Goal: Complete application form: Complete application form

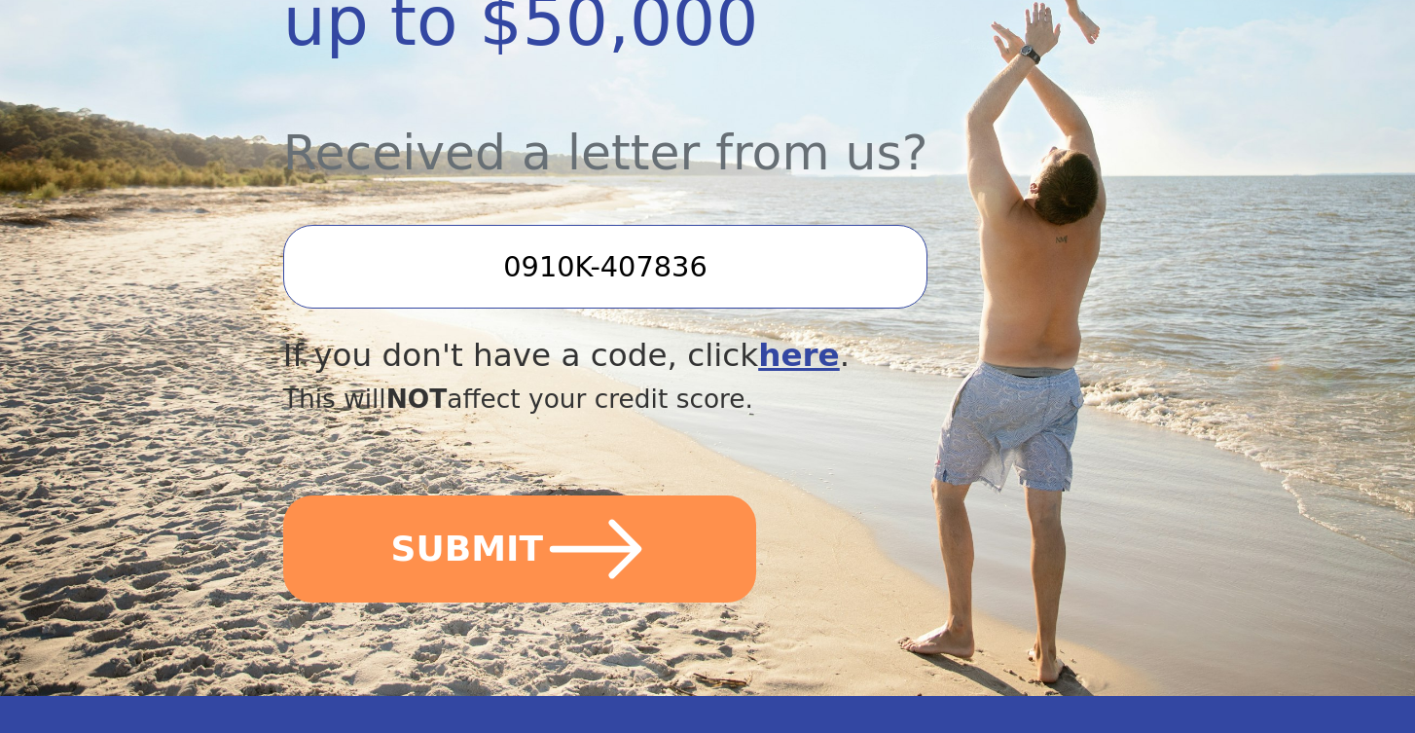
scroll to position [655, 0]
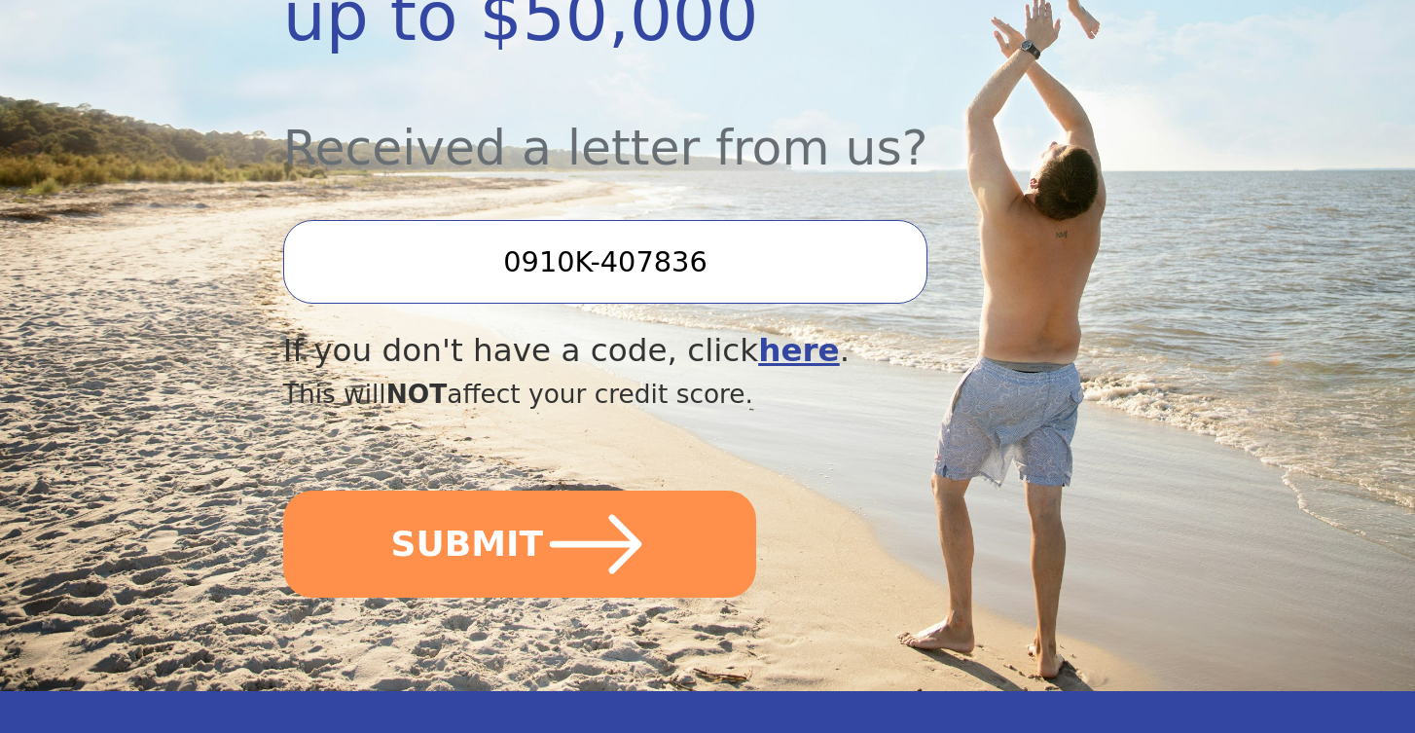
click at [754, 273] on input "0910K-407836" at bounding box center [605, 262] width 644 height 84
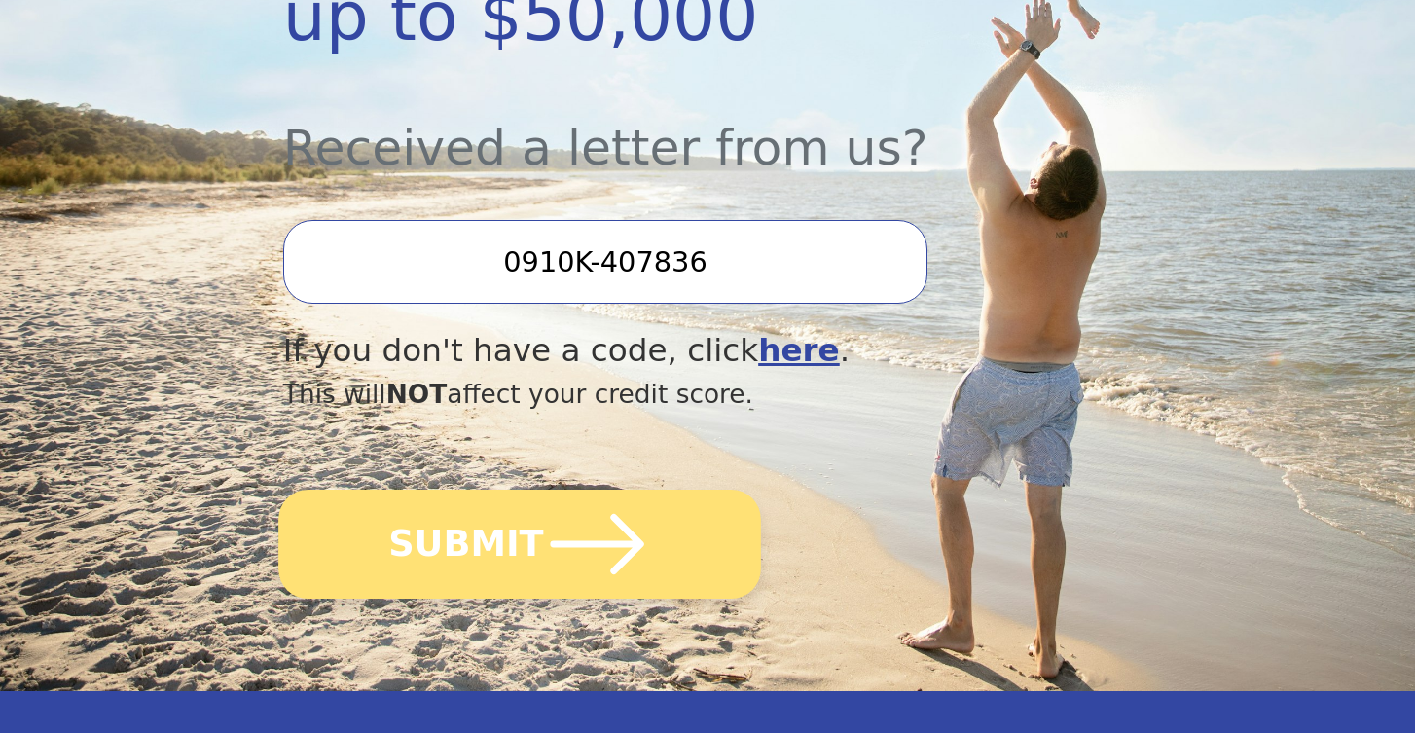
click at [608, 524] on icon "submit" at bounding box center [596, 543] width 107 height 107
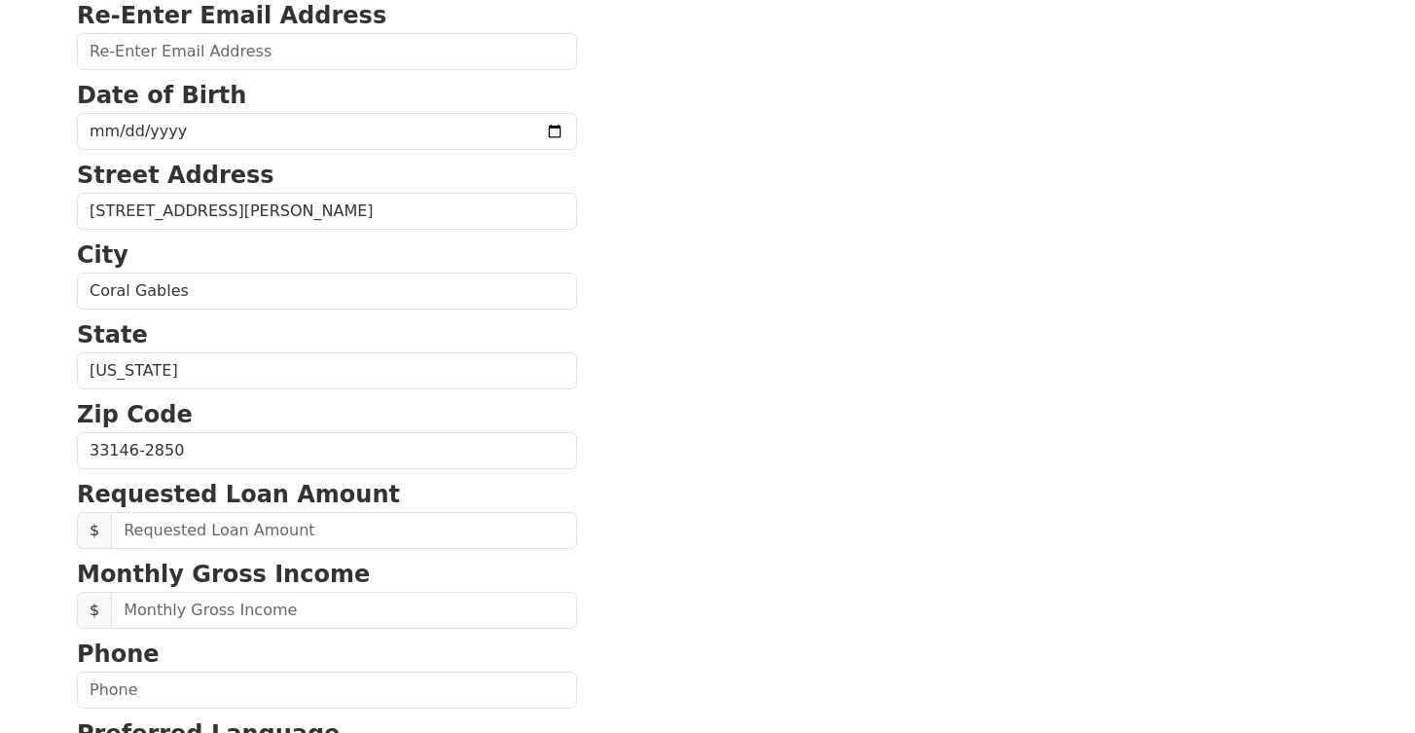
scroll to position [126, 0]
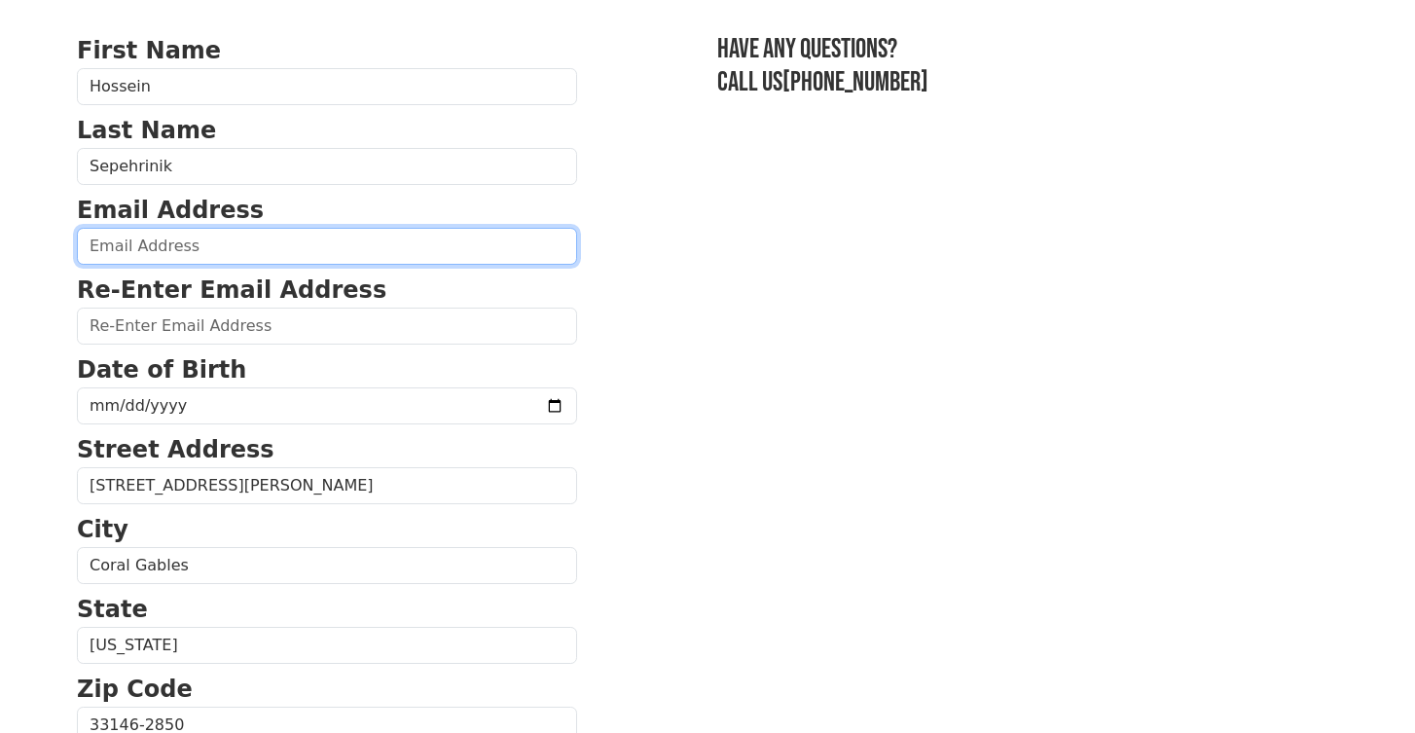
type input "[PERSON_NAME][EMAIL_ADDRESS][PERSON_NAME][DOMAIN_NAME]"
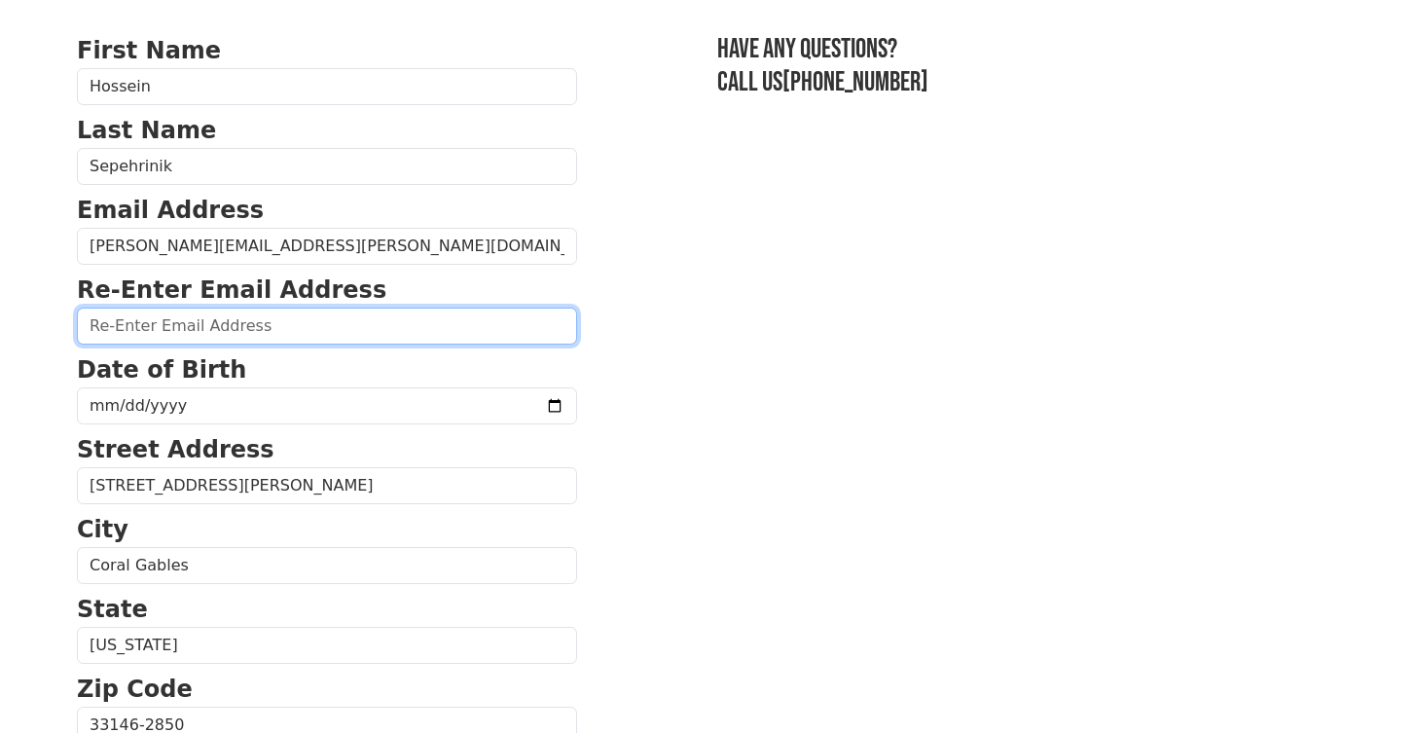
type input "[PERSON_NAME][EMAIL_ADDRESS][PERSON_NAME][DOMAIN_NAME]"
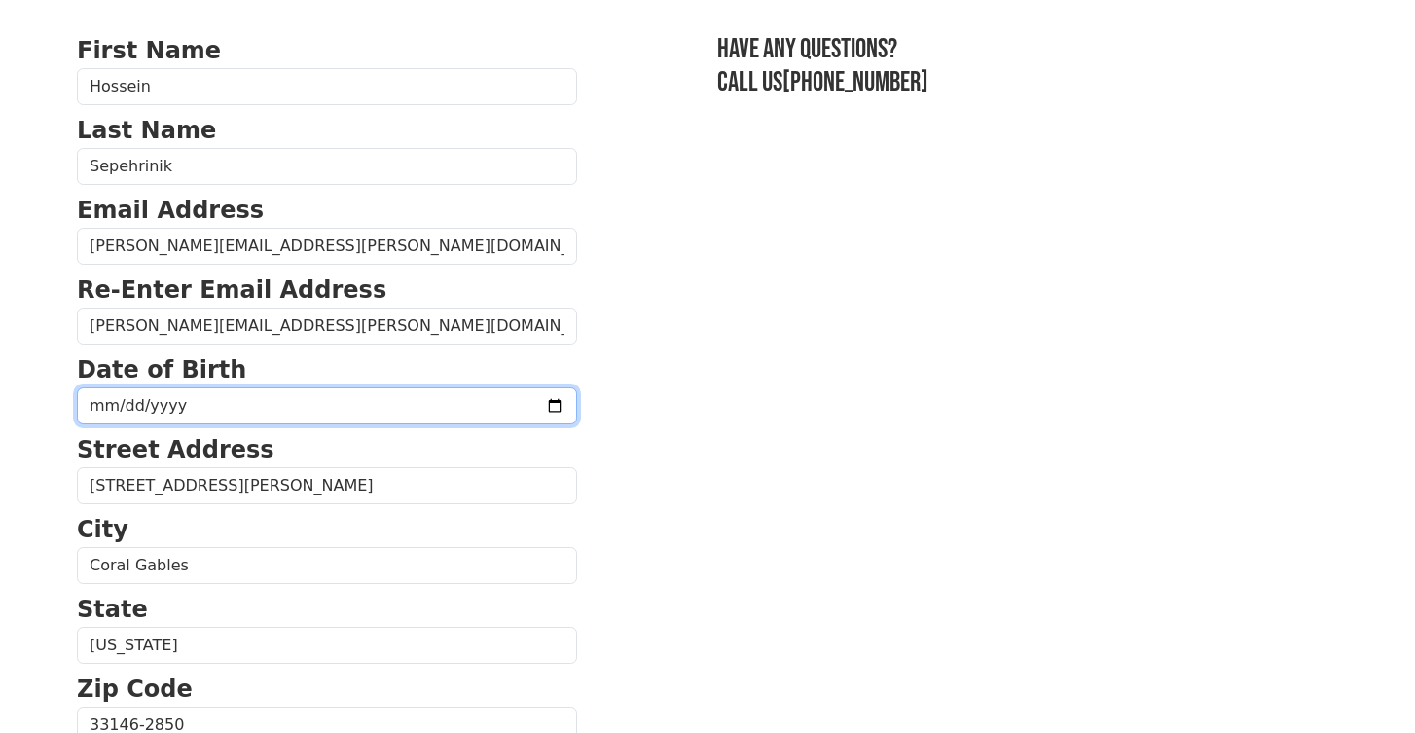
click at [245, 408] on input "date" at bounding box center [327, 405] width 500 height 37
click at [125, 407] on input "date" at bounding box center [327, 405] width 500 height 37
click at [164, 402] on input "date" at bounding box center [327, 405] width 500 height 37
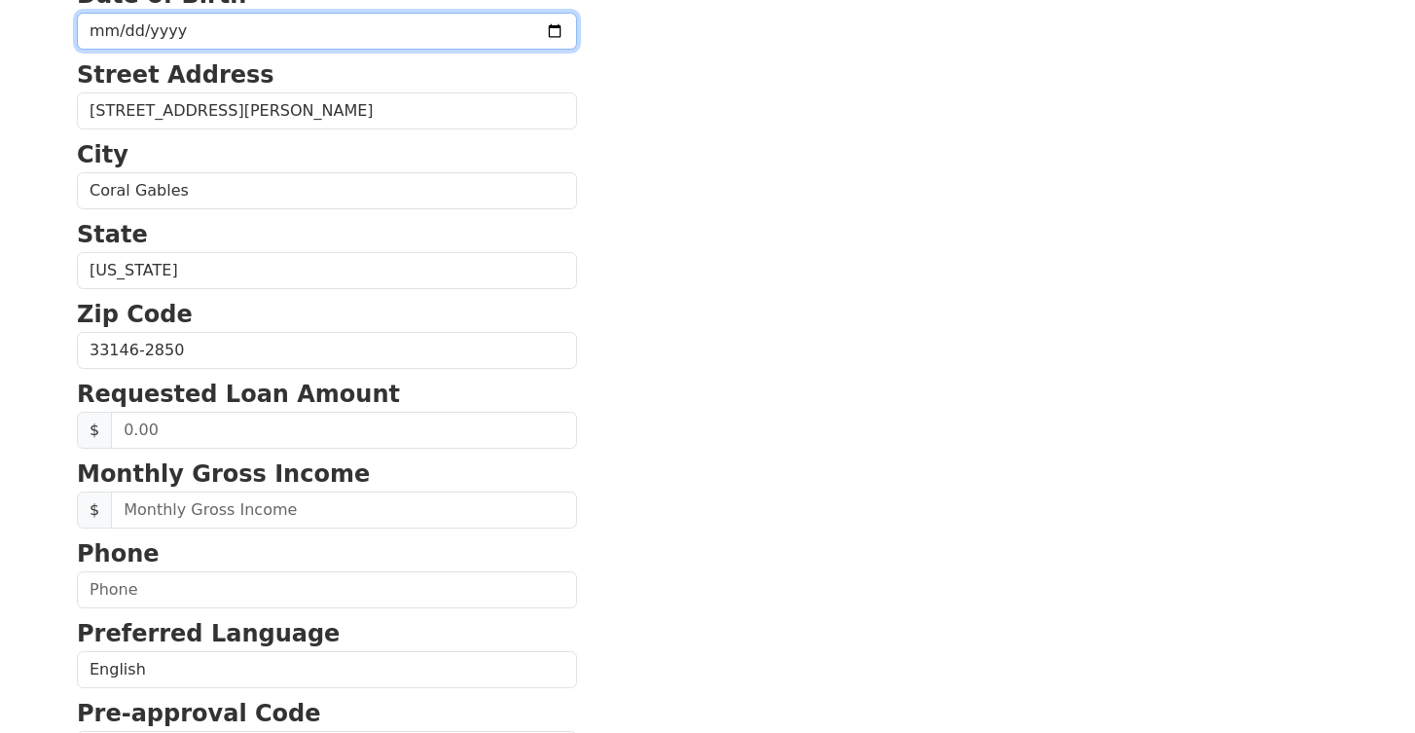
scroll to position [508, 0]
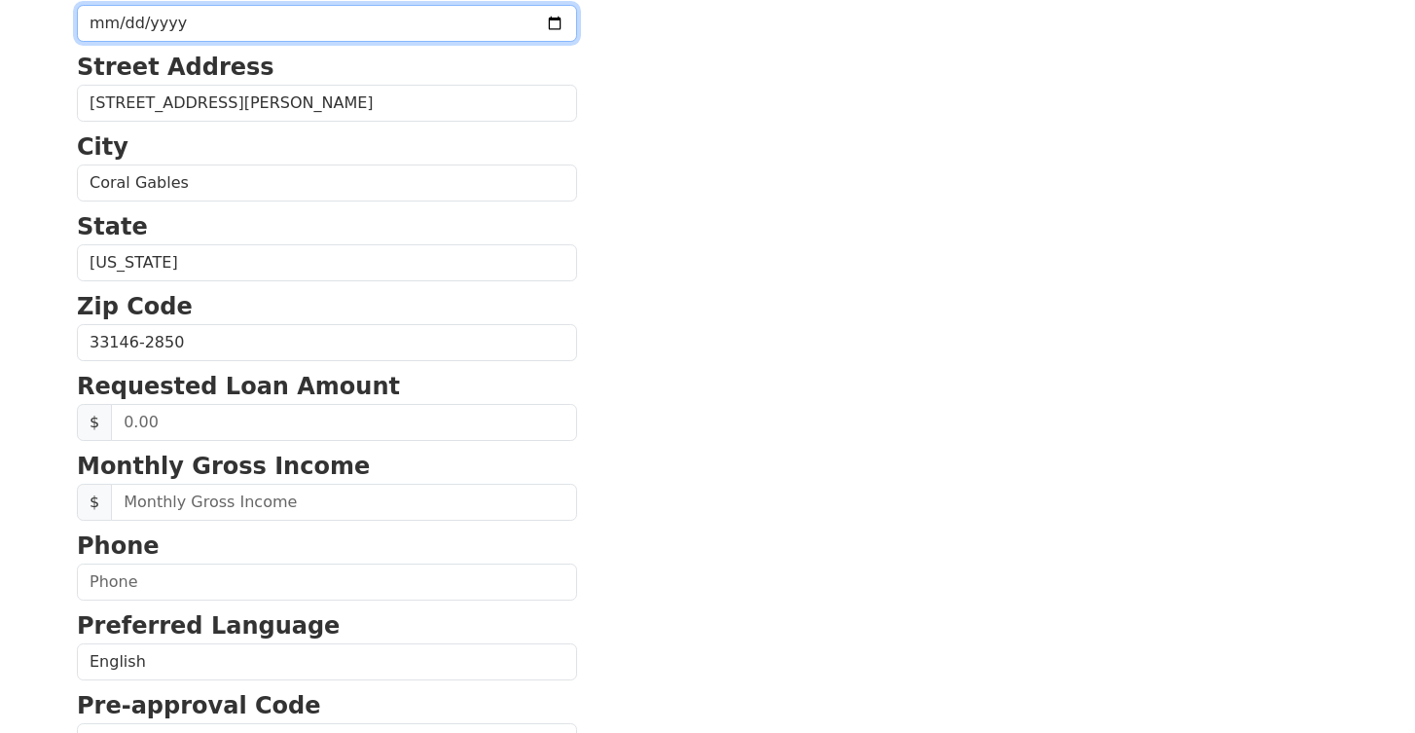
type input "[DATE]"
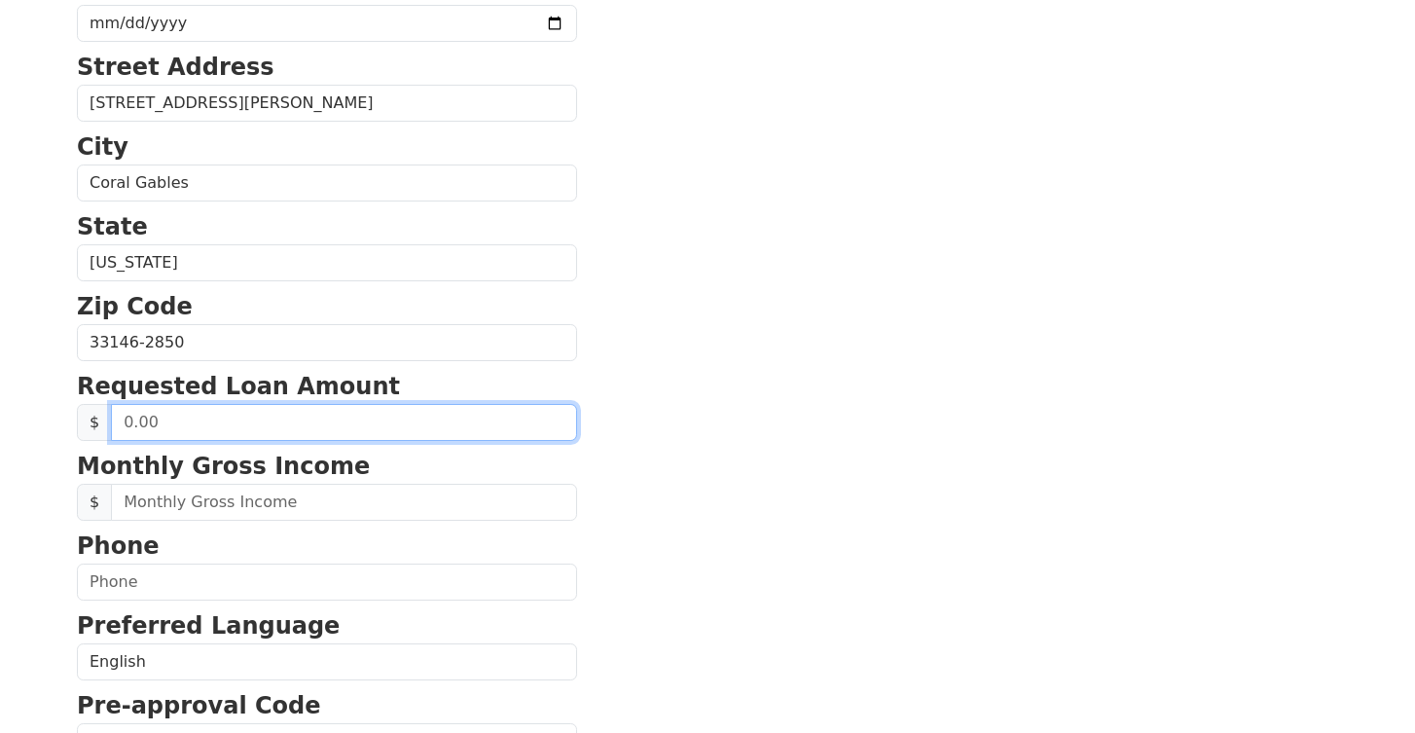
click at [122, 420] on input "text" at bounding box center [344, 422] width 466 height 37
drag, startPoint x: 170, startPoint y: 429, endPoint x: 115, endPoint y: 417, distance: 56.7
click at [115, 417] on input "0.00" at bounding box center [344, 422] width 466 height 37
type input "50,000.00"
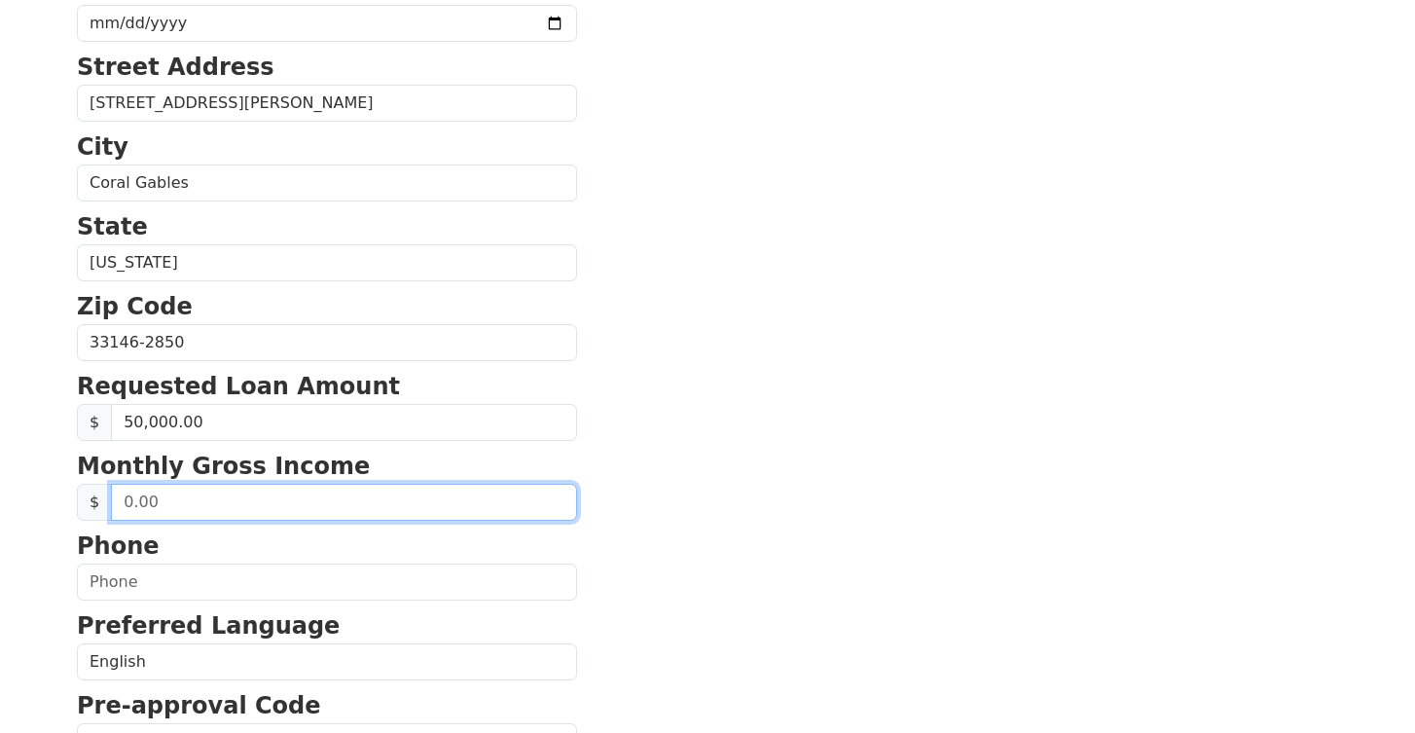
click at [211, 511] on input "text" at bounding box center [344, 502] width 466 height 37
type input "20,000.00"
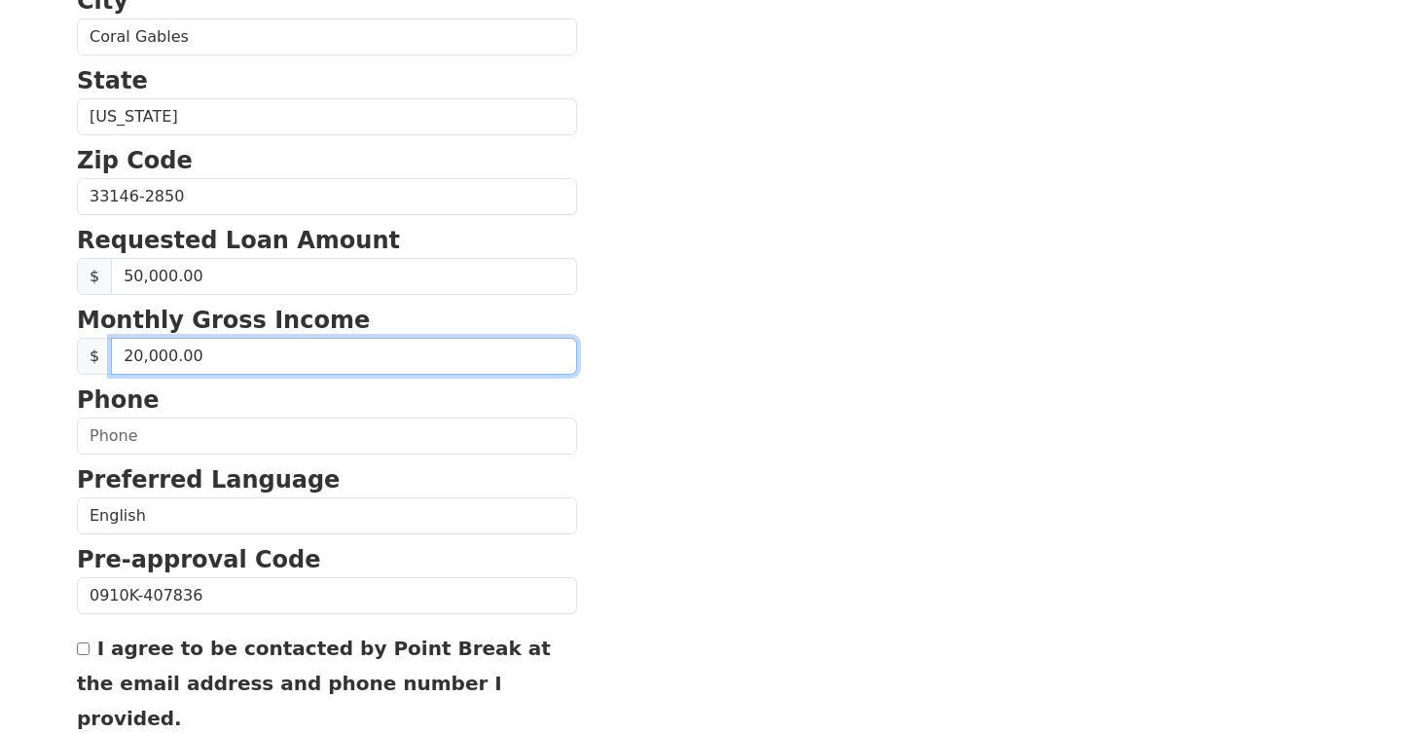
scroll to position [666, 0]
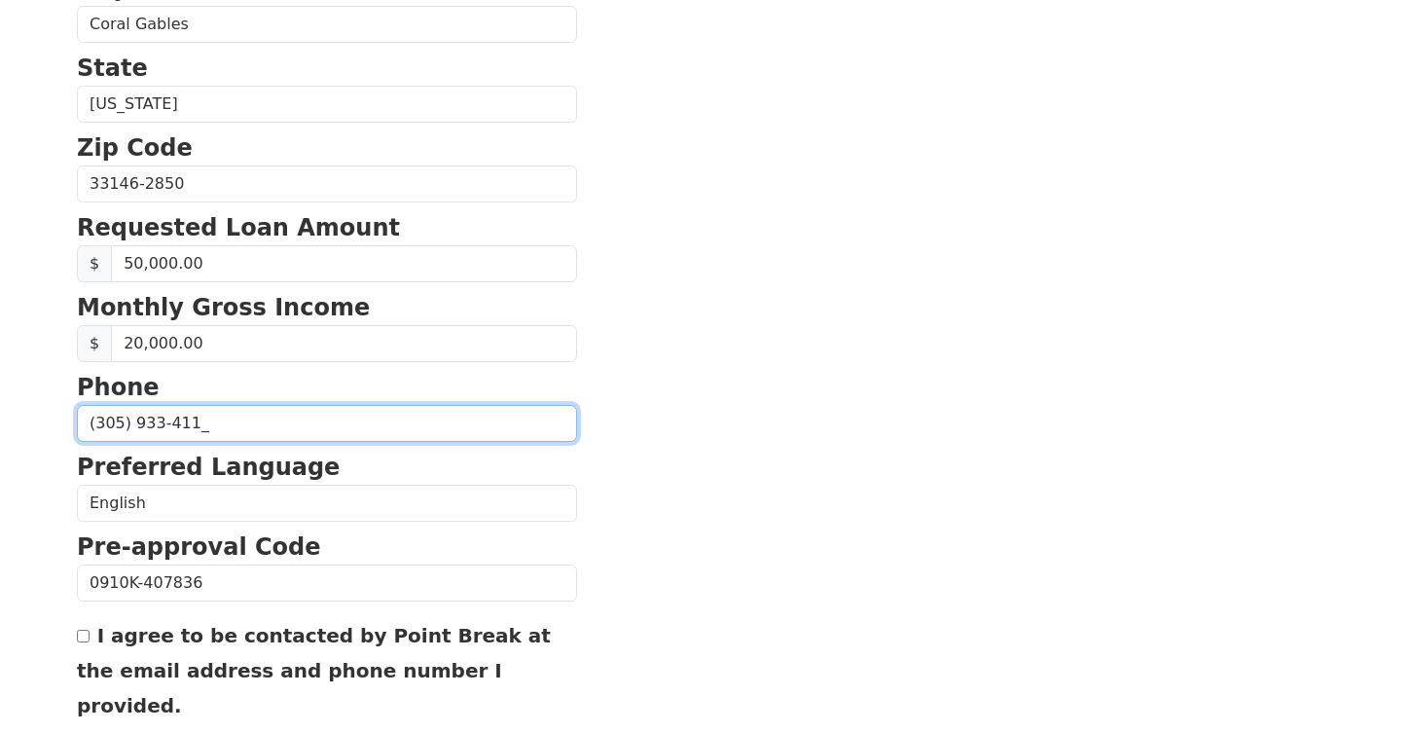
type input "[PHONE_NUMBER]"
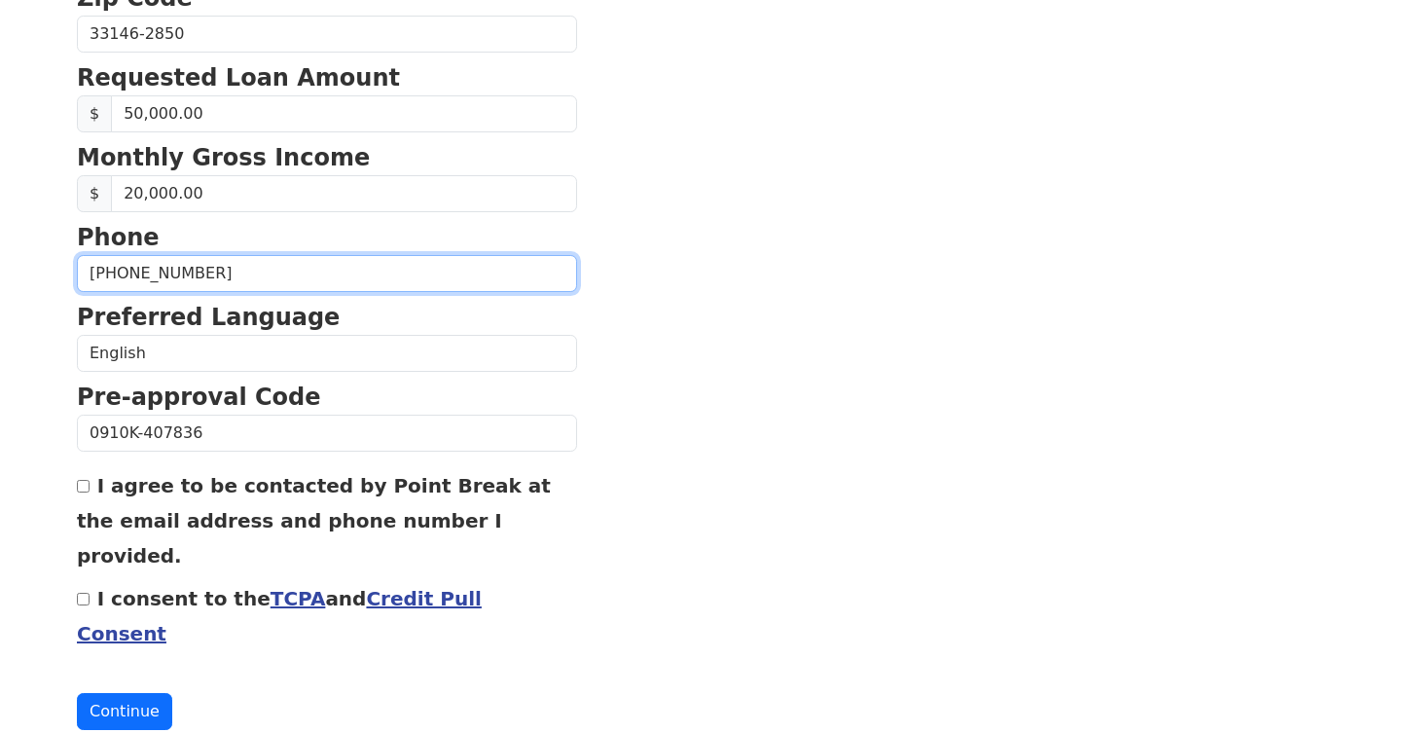
scroll to position [815, 0]
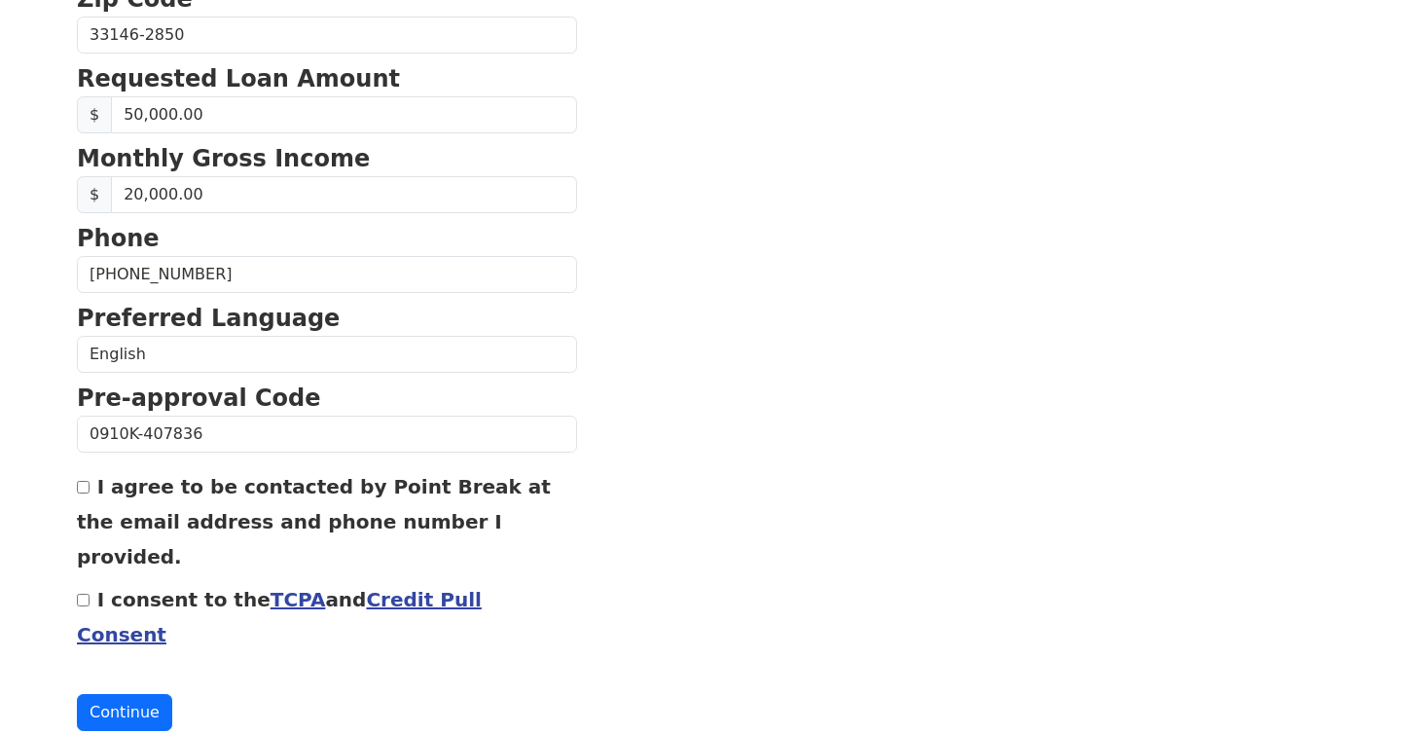
click at [86, 484] on input "I agree to be contacted by Point Break at the email address and phone number I …" at bounding box center [83, 487] width 13 height 13
checkbox input "true"
click at [81, 593] on input "I consent to the TCPA and Credit Pull Consent" at bounding box center [83, 599] width 13 height 13
checkbox input "true"
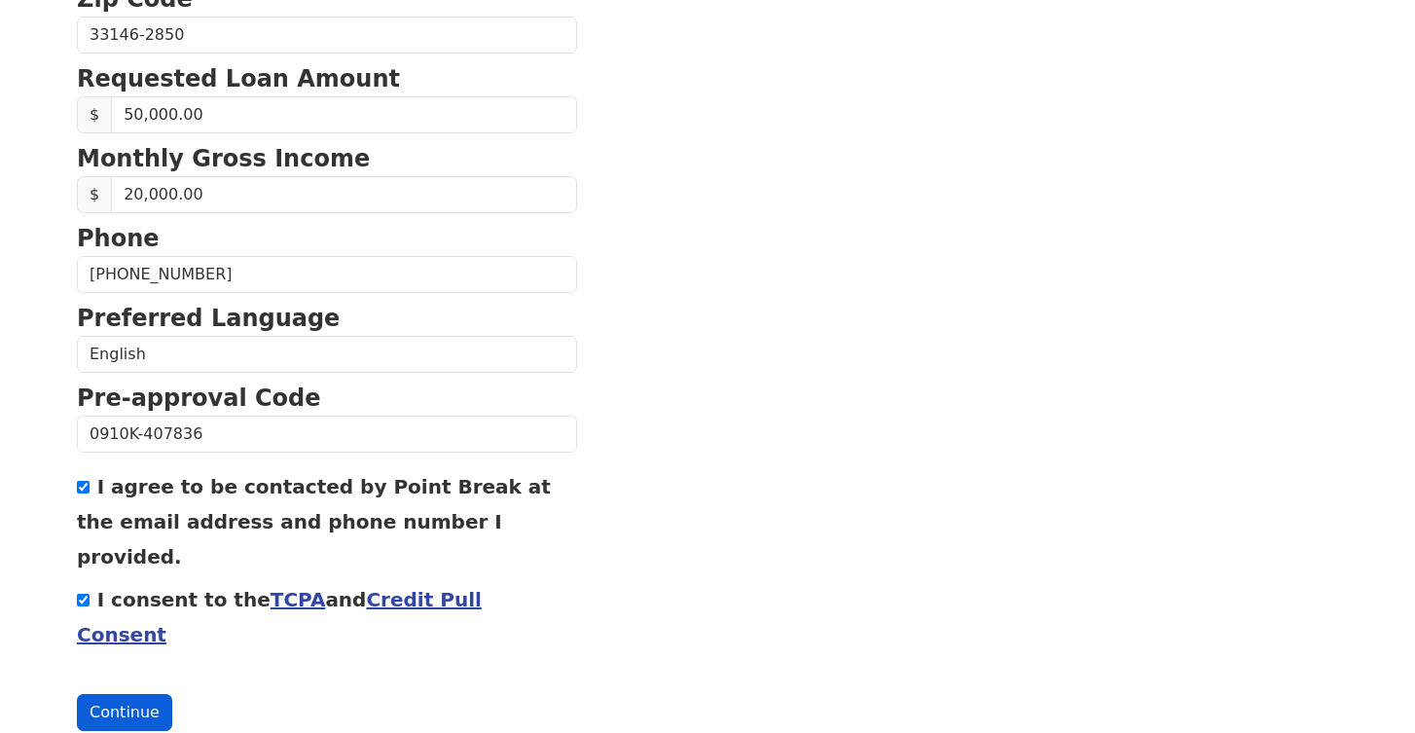
click at [130, 694] on button "Continue" at bounding box center [124, 712] width 95 height 37
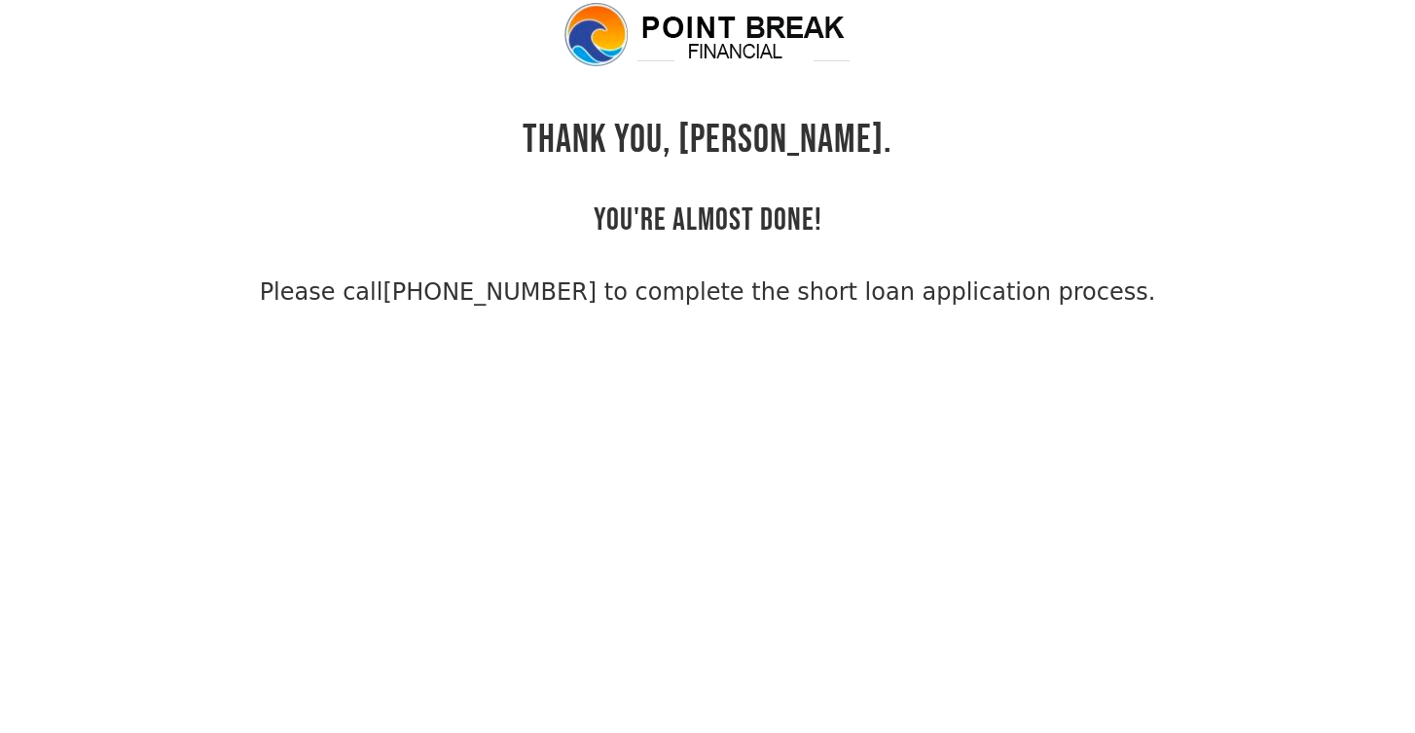
scroll to position [47, 0]
